Goal: Use online tool/utility

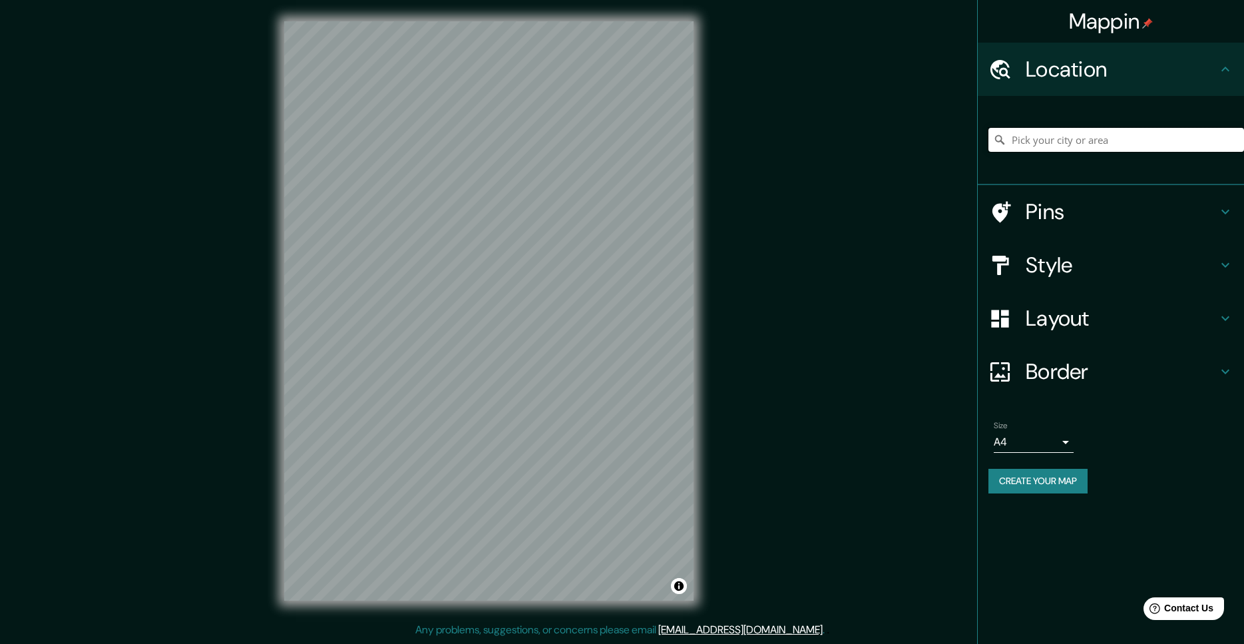
click at [1008, 142] on input "Pick your city or area" at bounding box center [1116, 140] width 256 height 24
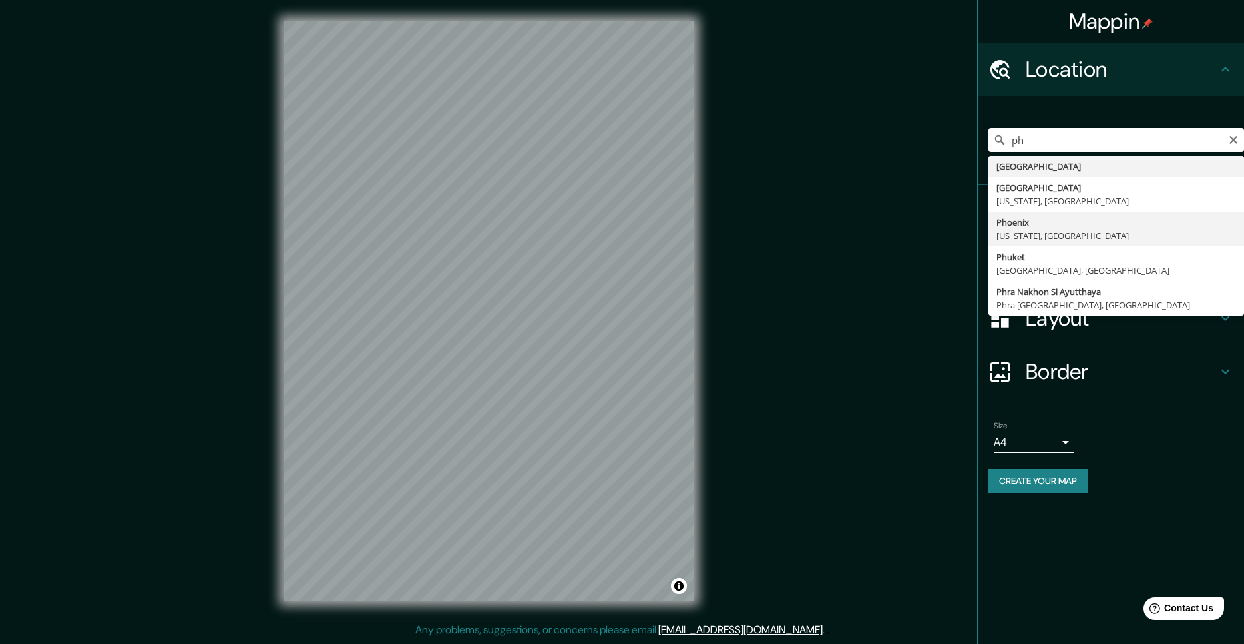
type input "[GEOGRAPHIC_DATA], [US_STATE], [GEOGRAPHIC_DATA]"
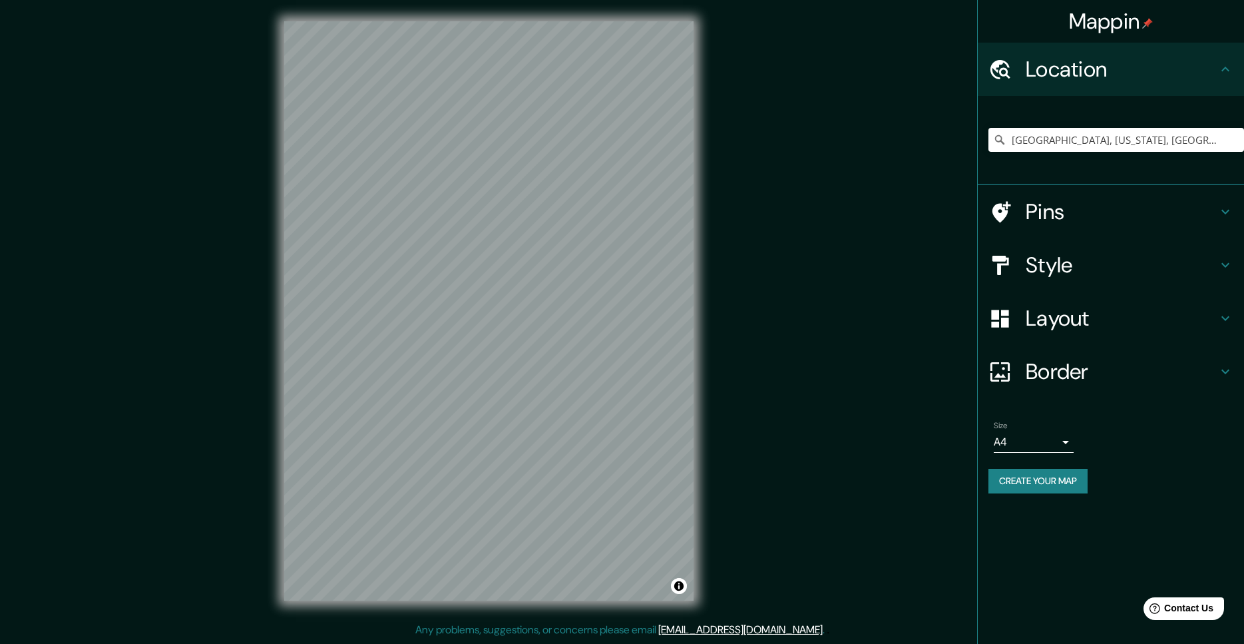
click at [707, 482] on div "© Mapbox © OpenStreetMap Improve this map" at bounding box center [489, 311] width 452 height 622
click at [1223, 317] on icon at bounding box center [1225, 318] width 8 height 5
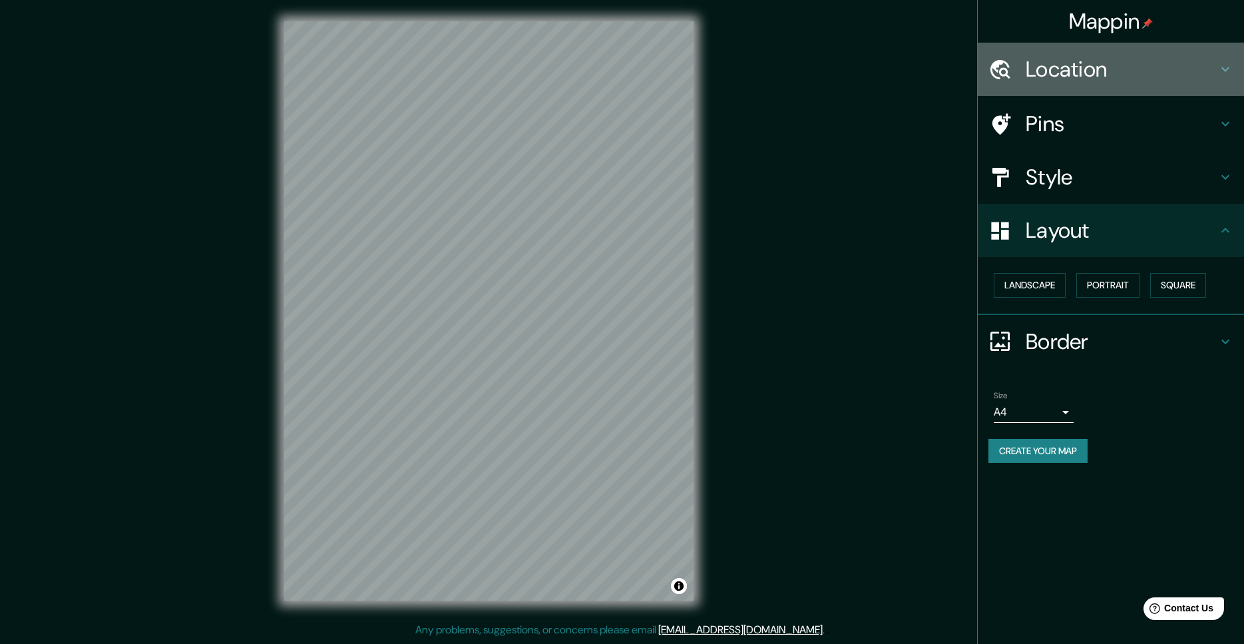
click at [1222, 69] on icon at bounding box center [1225, 69] width 8 height 5
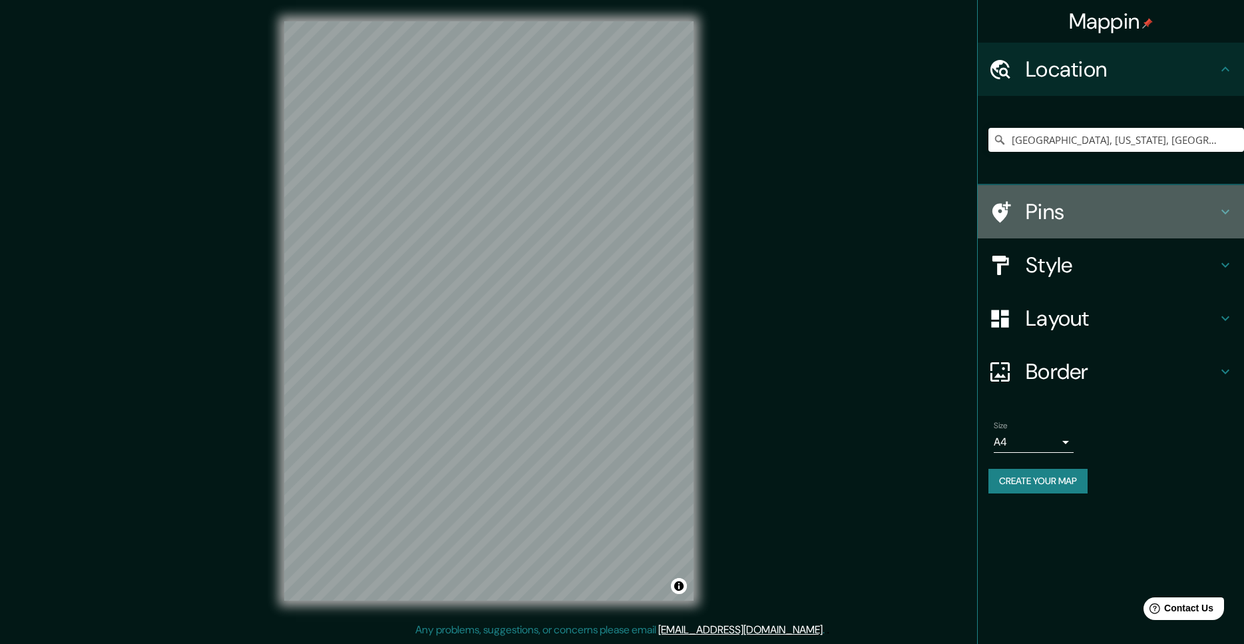
click at [1224, 209] on icon at bounding box center [1225, 212] width 16 height 16
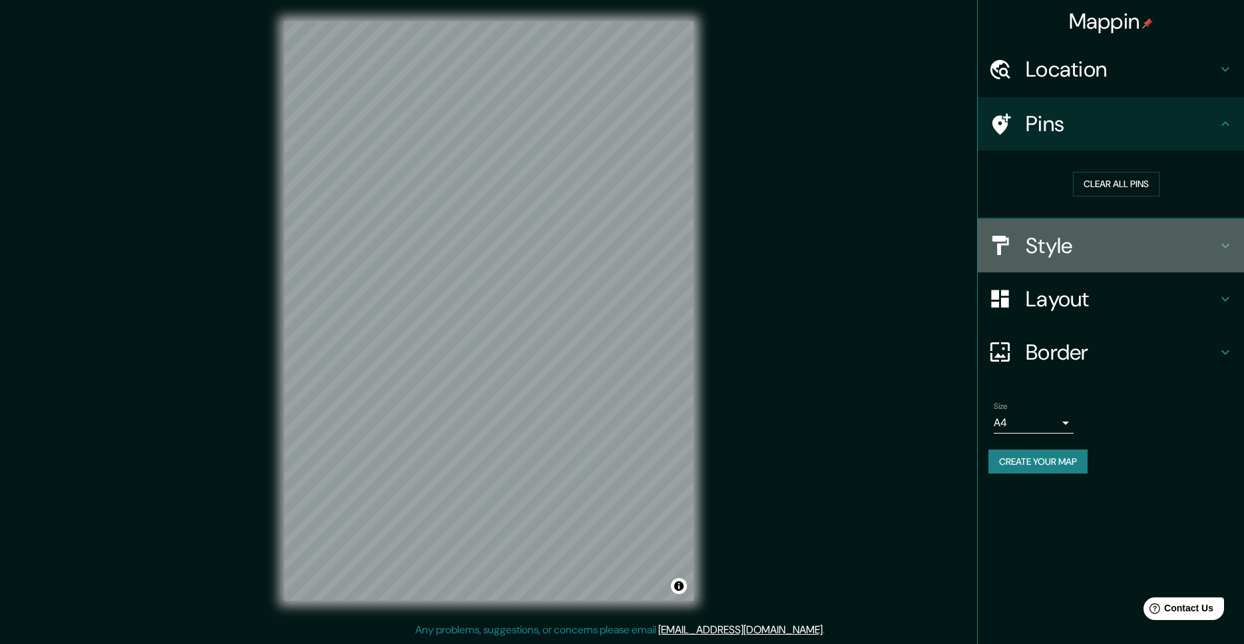
click at [1225, 242] on icon at bounding box center [1225, 246] width 16 height 16
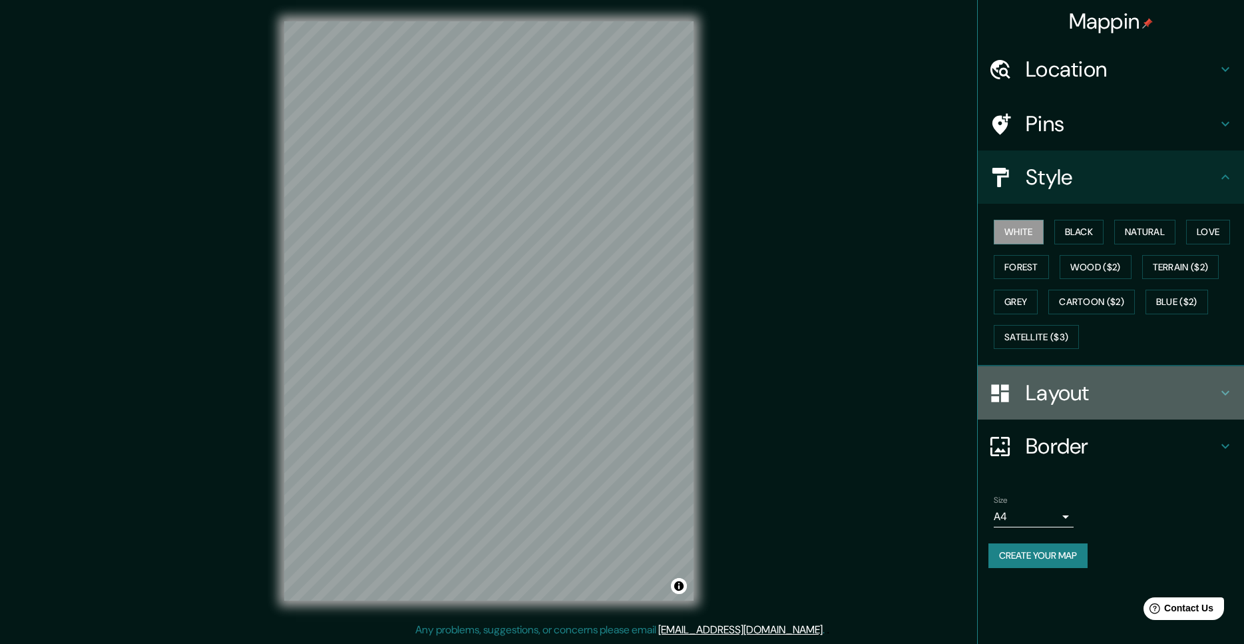
click at [1222, 391] on icon at bounding box center [1225, 393] width 8 height 5
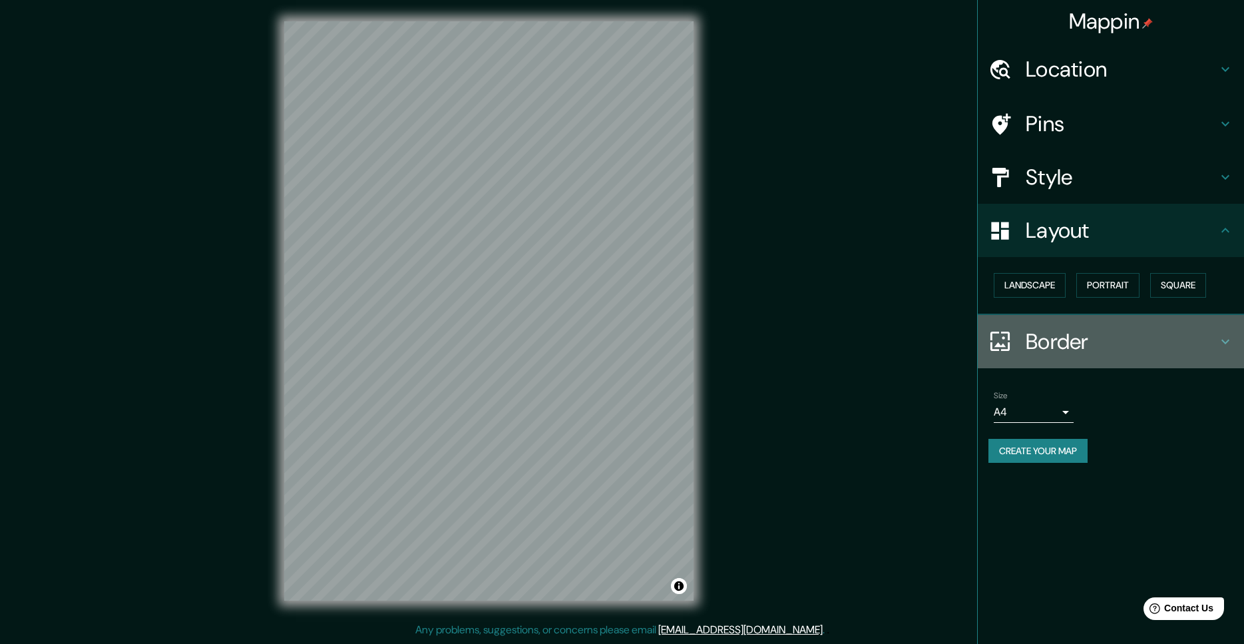
click at [1224, 343] on icon at bounding box center [1225, 341] width 8 height 5
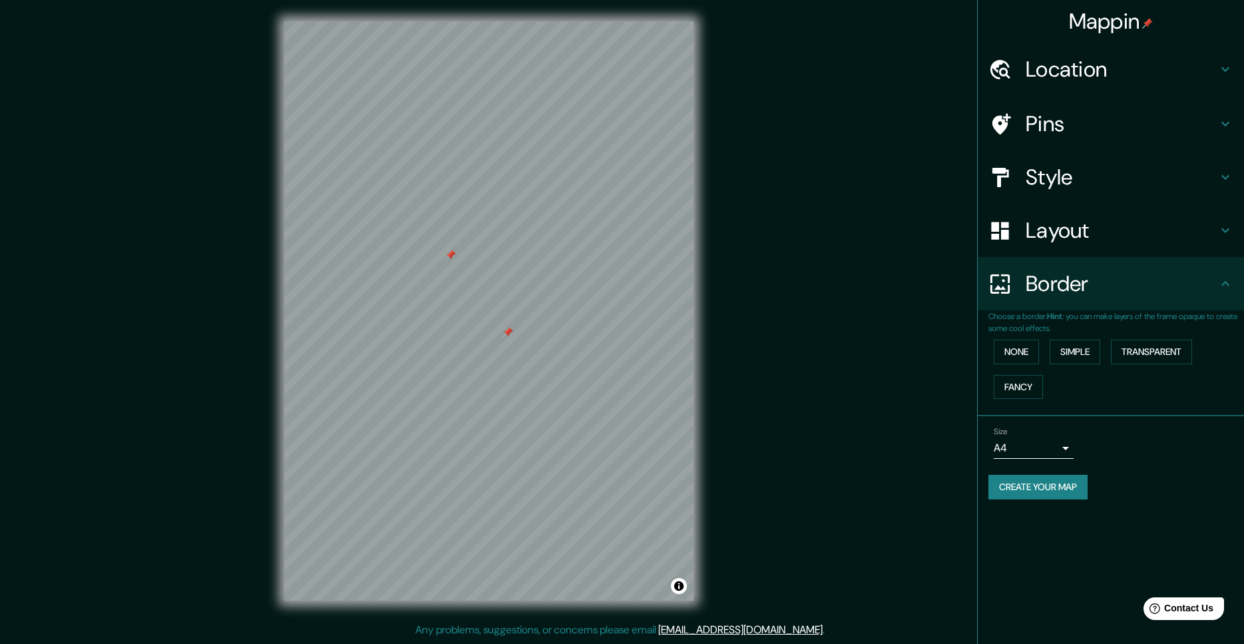
click at [447, 253] on div at bounding box center [450, 255] width 11 height 11
